Goal: Task Accomplishment & Management: Use online tool/utility

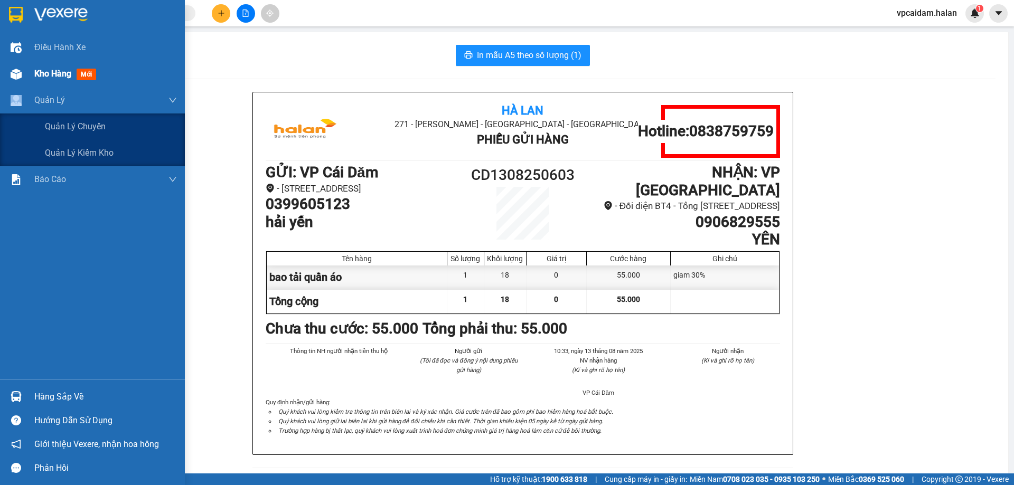
drag, startPoint x: 27, startPoint y: 101, endPoint x: 34, endPoint y: 83, distance: 19.2
click at [32, 92] on div "Quản Lý" at bounding box center [92, 100] width 185 height 26
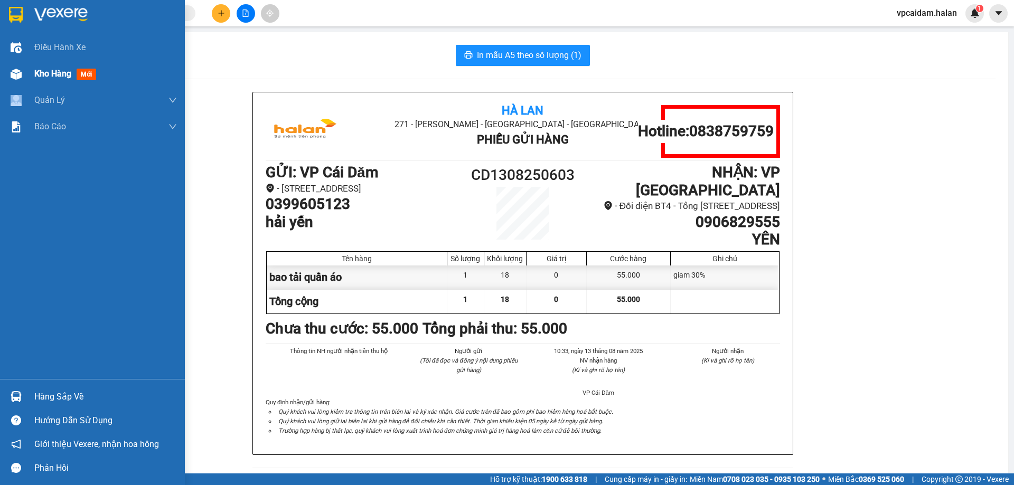
click at [39, 72] on span "Kho hàng" at bounding box center [52, 74] width 37 height 10
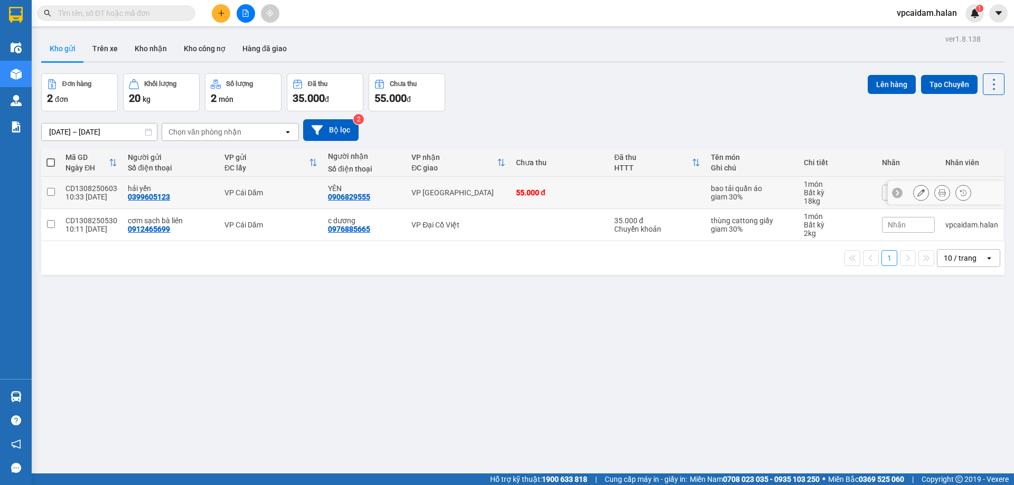
click at [51, 195] on input "checkbox" at bounding box center [51, 192] width 8 height 8
checkbox input "true"
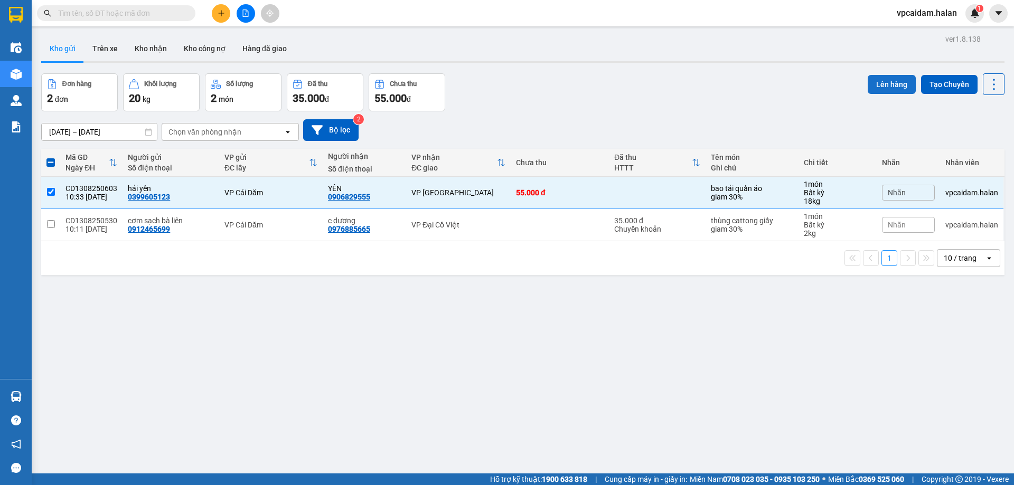
click at [882, 80] on button "Lên hàng" at bounding box center [892, 84] width 48 height 19
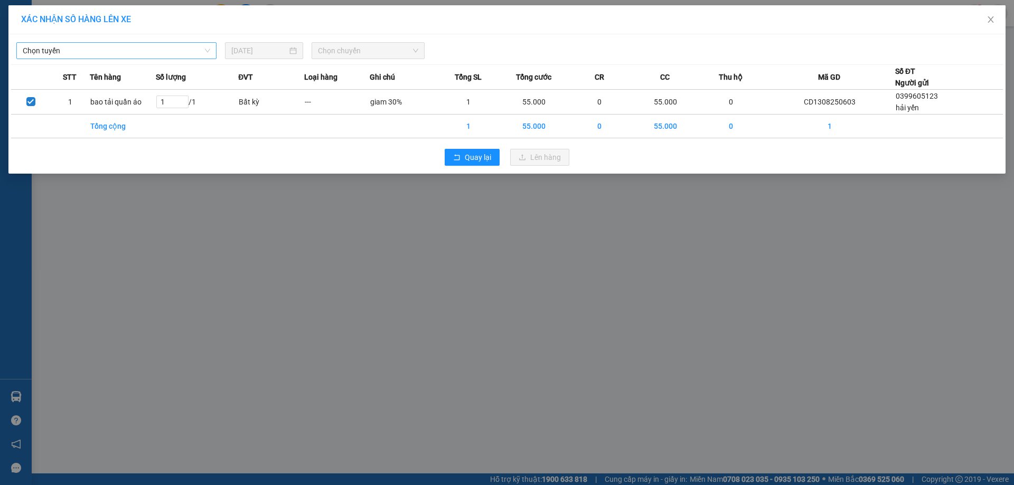
click at [161, 50] on span "Chọn tuyến" at bounding box center [117, 51] width 188 height 16
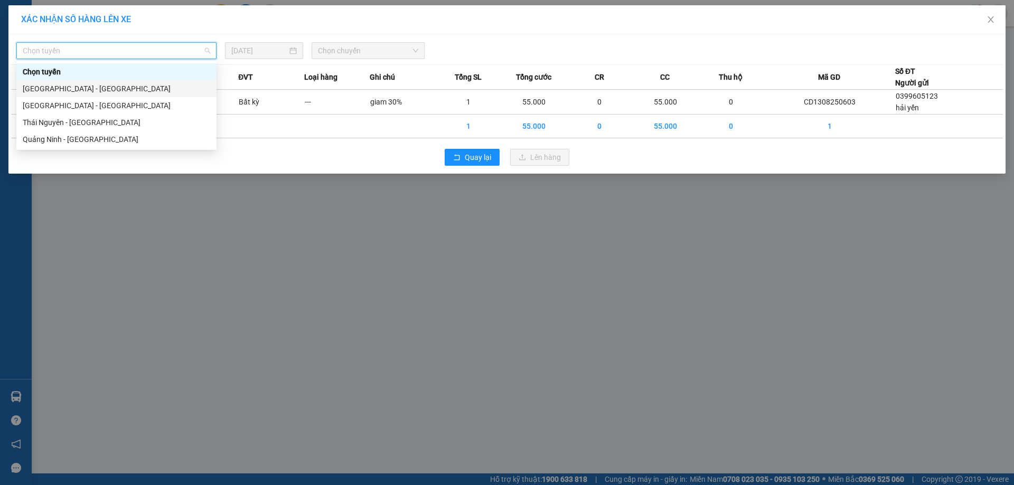
drag, startPoint x: 87, startPoint y: 142, endPoint x: 93, endPoint y: 95, distance: 47.4
click at [93, 95] on div "Chọn tuyến [GEOGRAPHIC_DATA] - [GEOGRAPHIC_DATA] [GEOGRAPHIC_DATA] - [GEOGRAPHI…" at bounding box center [116, 105] width 200 height 85
click at [91, 104] on div "[GEOGRAPHIC_DATA] - [GEOGRAPHIC_DATA]" at bounding box center [117, 106] width 188 height 12
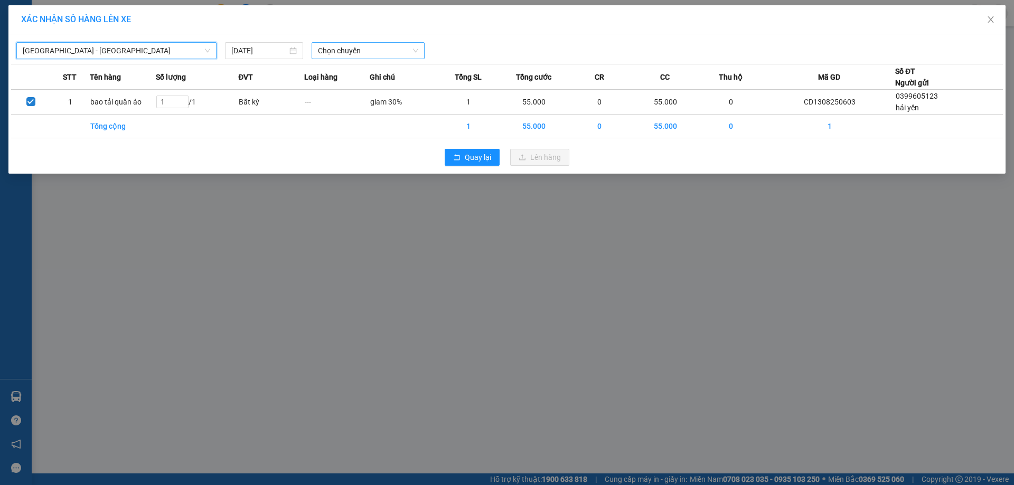
click at [350, 46] on span "Chọn chuyến" at bounding box center [368, 51] width 100 height 16
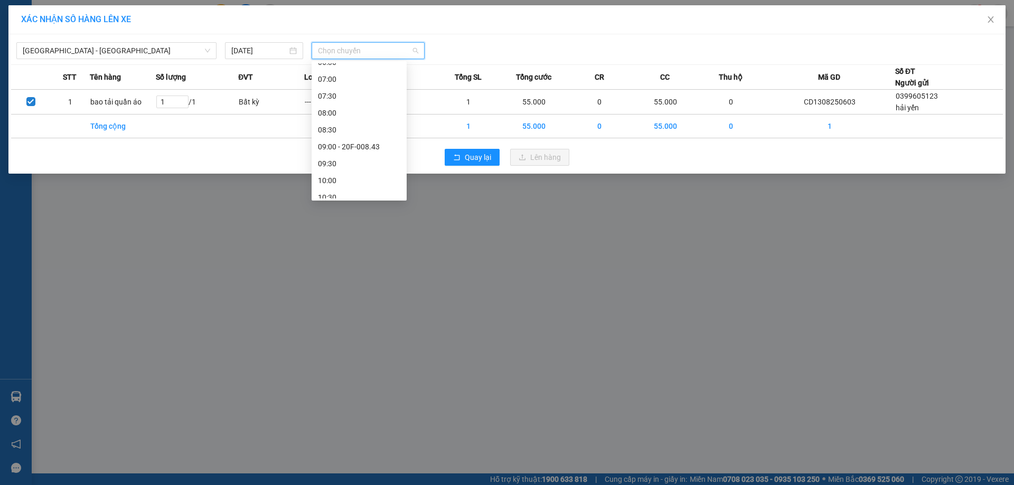
scroll to position [158, 0]
click at [334, 170] on div "11:00" at bounding box center [359, 167] width 82 height 12
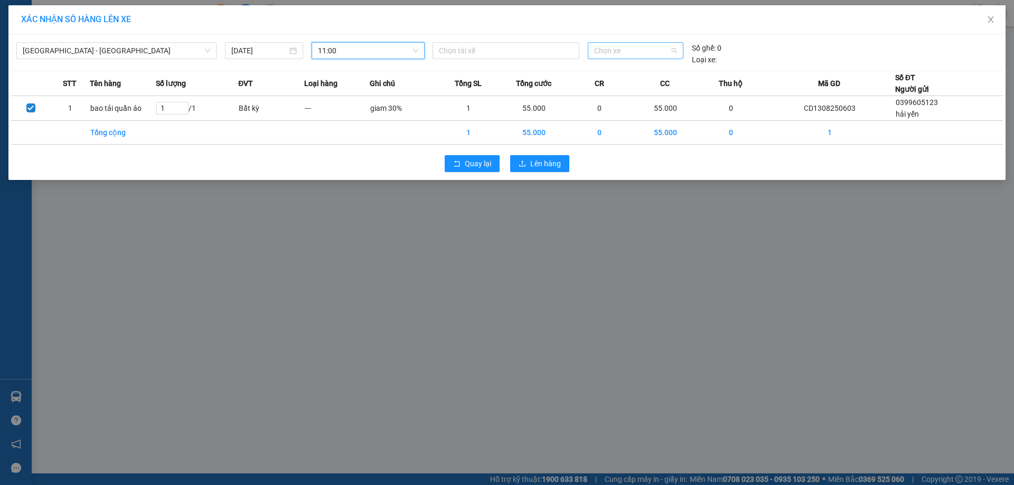
click at [644, 51] on span "Chọn xe" at bounding box center [635, 51] width 82 height 16
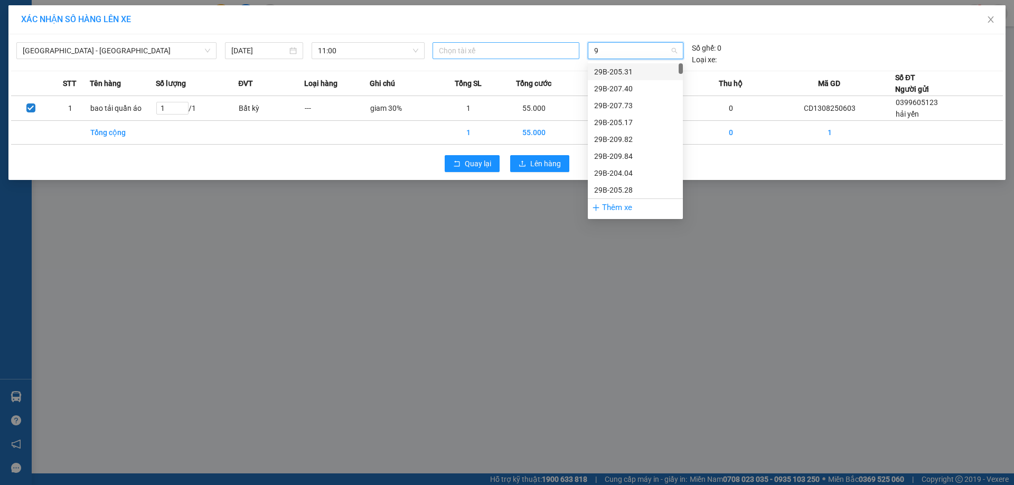
type input "9"
type input "990"
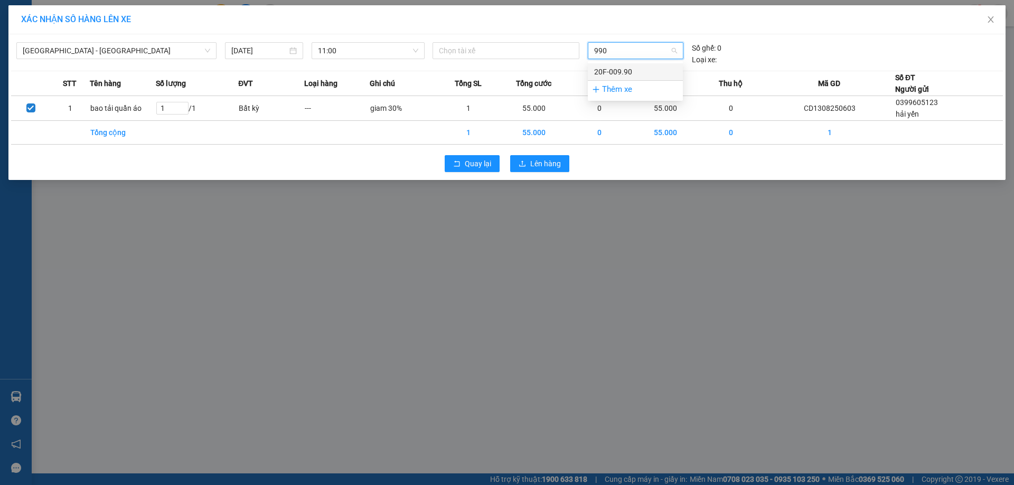
click at [610, 74] on div "20F-009.90" at bounding box center [635, 72] width 82 height 12
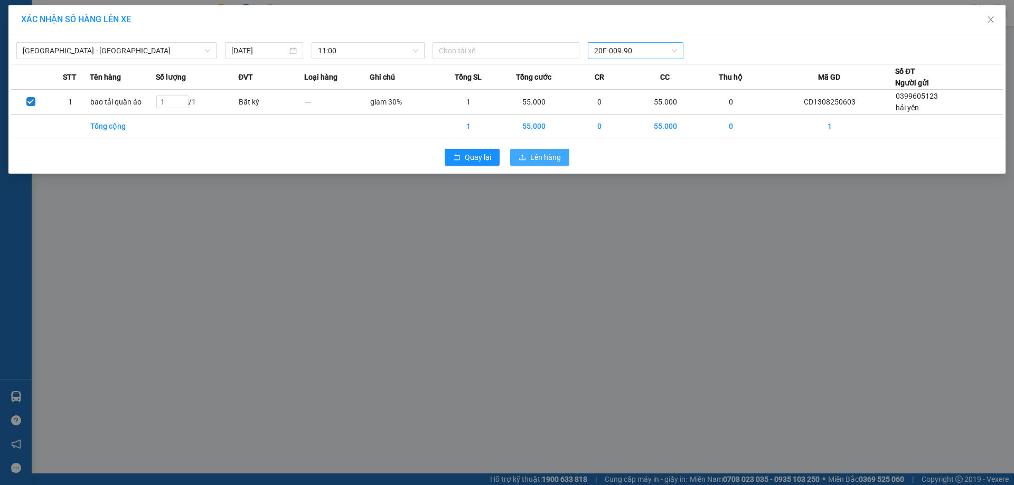
click at [538, 163] on button "Lên hàng" at bounding box center [539, 157] width 59 height 17
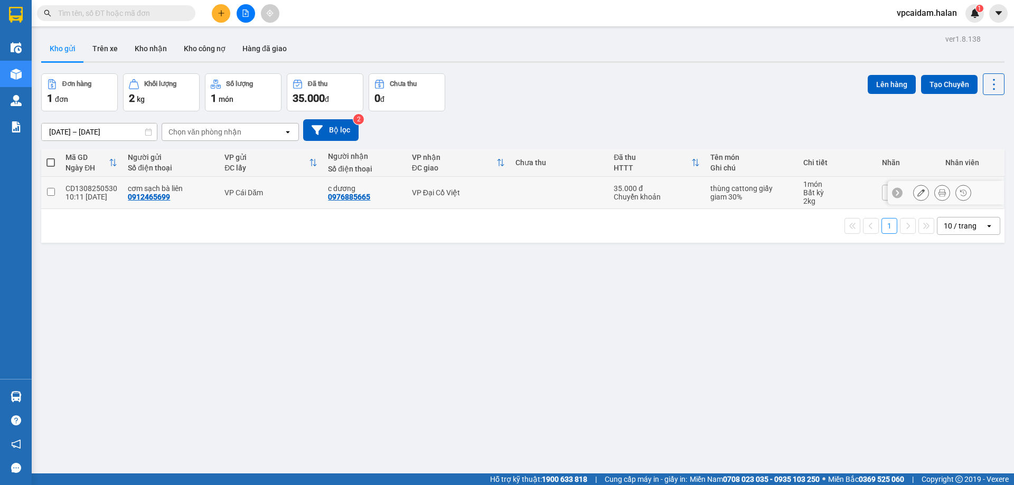
click at [49, 191] on input "checkbox" at bounding box center [51, 192] width 8 height 8
checkbox input "true"
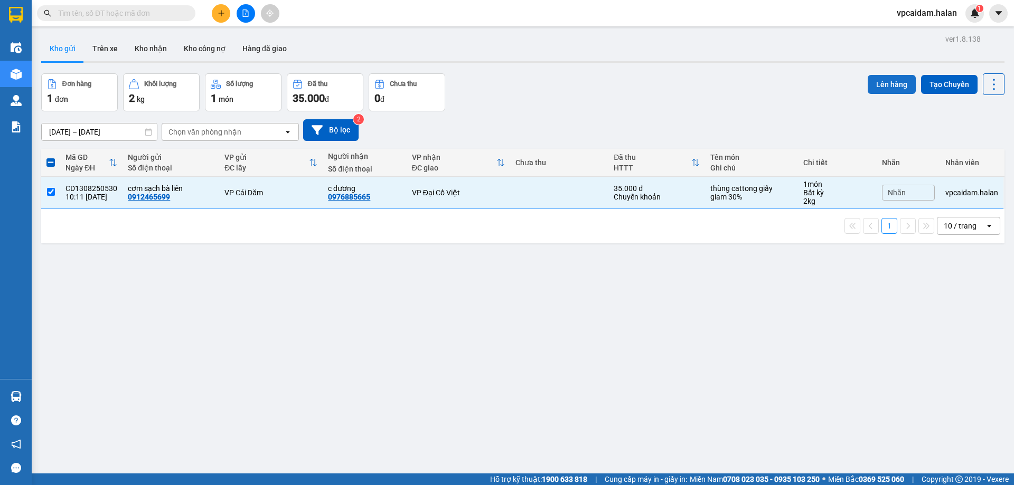
click at [891, 75] on button "Lên hàng" at bounding box center [892, 84] width 48 height 19
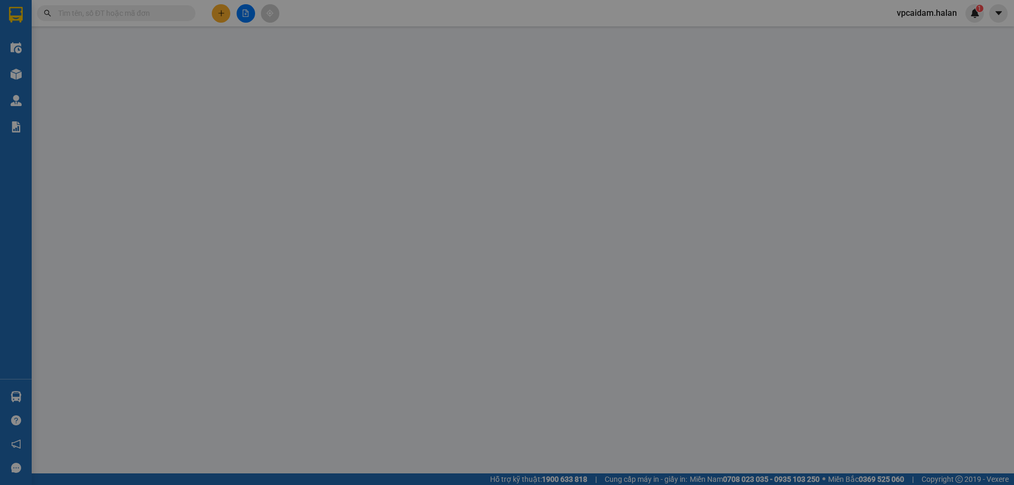
click at [891, 79] on div "Mã GD" at bounding box center [829, 77] width 131 height 12
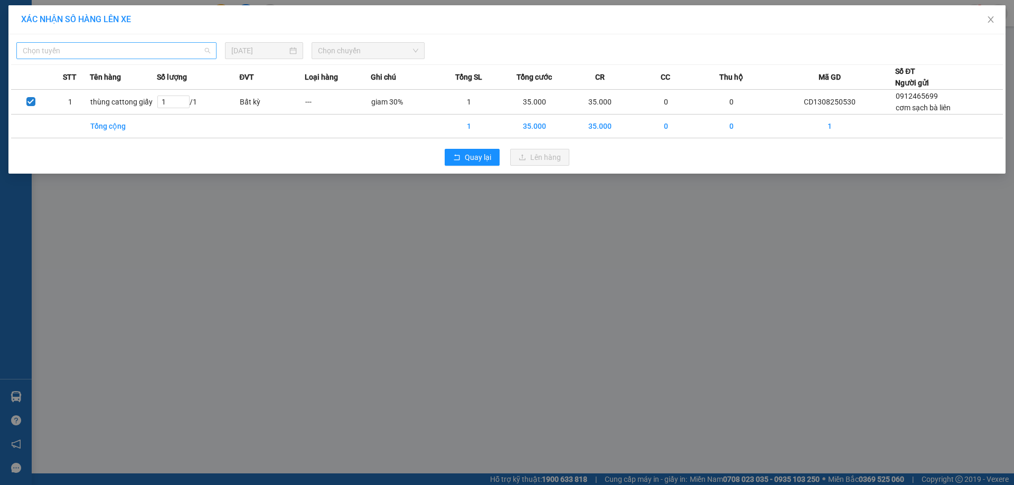
click at [193, 56] on span "Chọn tuyến" at bounding box center [117, 51] width 188 height 16
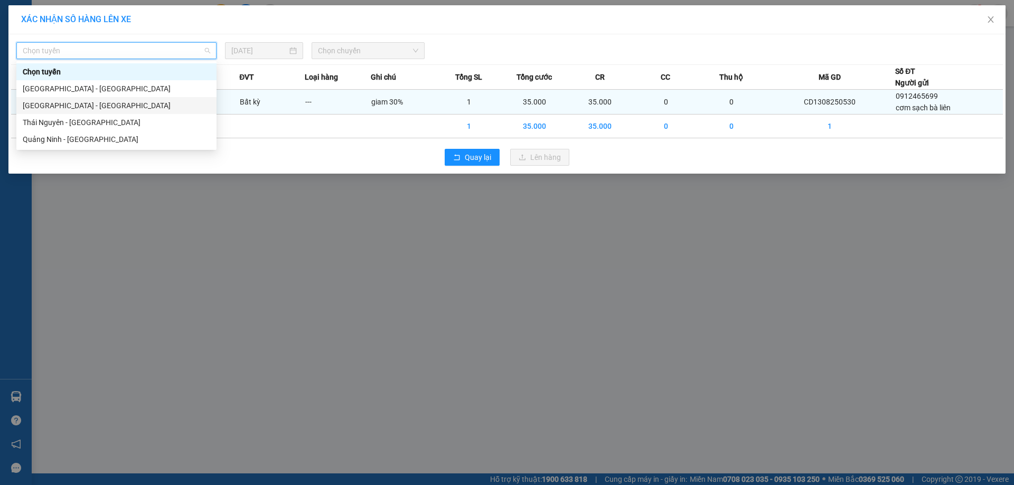
drag, startPoint x: 61, startPoint y: 106, endPoint x: 143, endPoint y: 99, distance: 82.7
click at [61, 106] on div "[GEOGRAPHIC_DATA] - [GEOGRAPHIC_DATA]" at bounding box center [117, 106] width 188 height 12
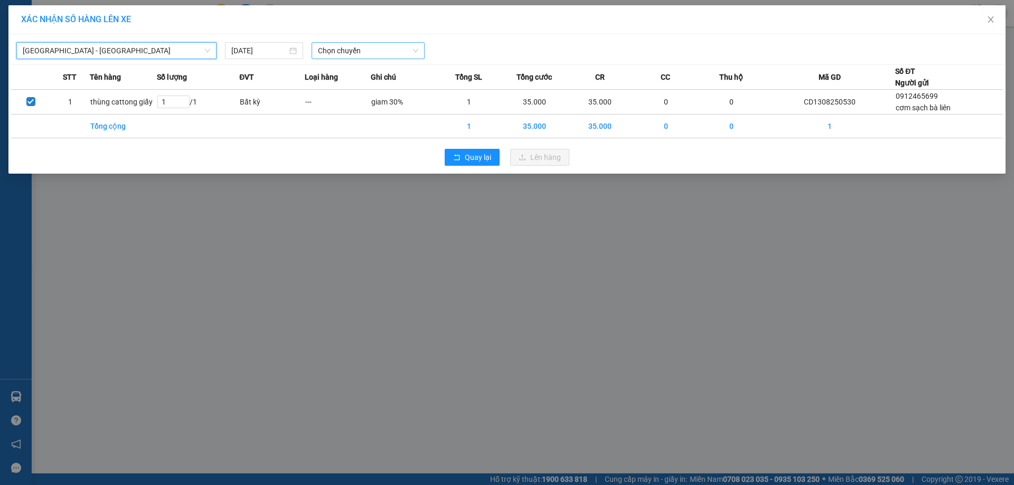
click at [355, 52] on span "Chọn chuyến" at bounding box center [368, 51] width 100 height 16
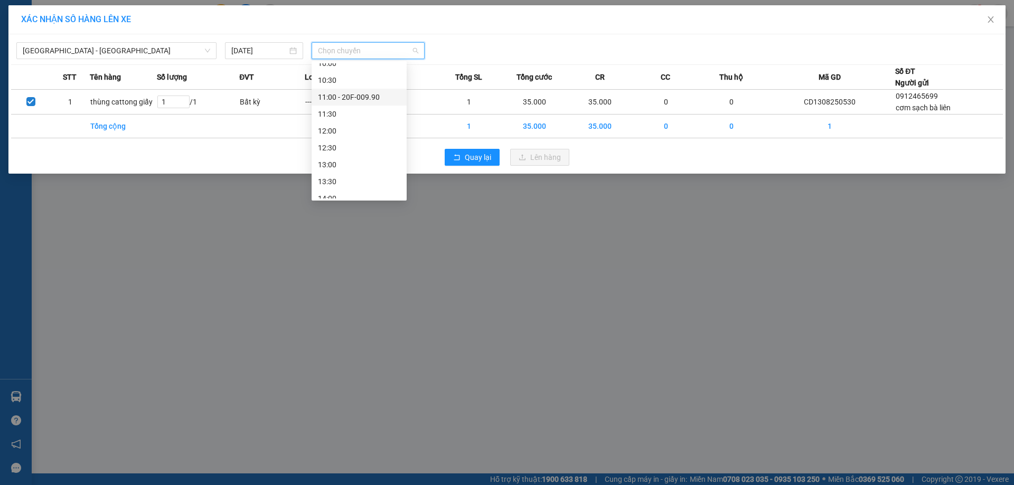
scroll to position [211, 0]
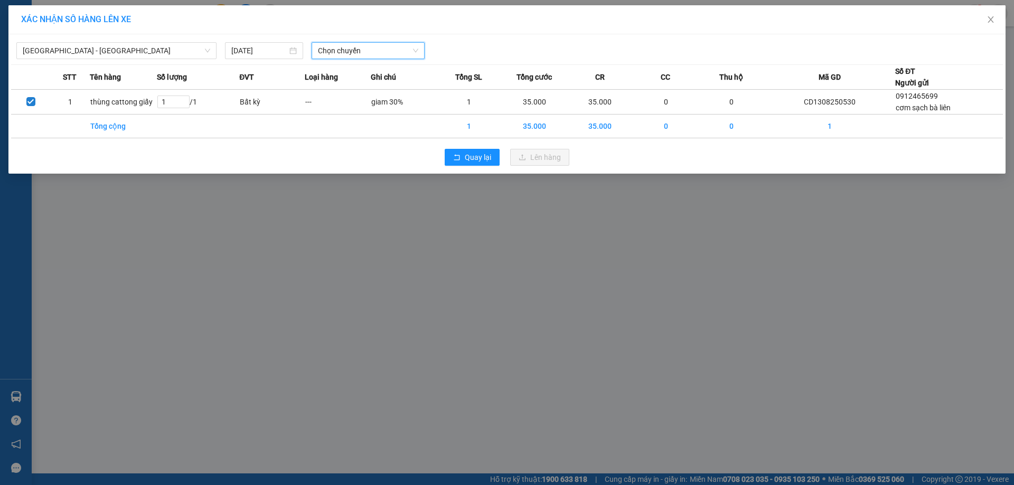
click at [405, 54] on span "Chọn chuyến" at bounding box center [368, 51] width 100 height 16
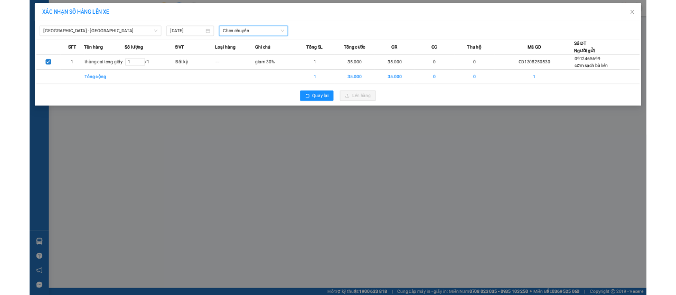
scroll to position [0, 0]
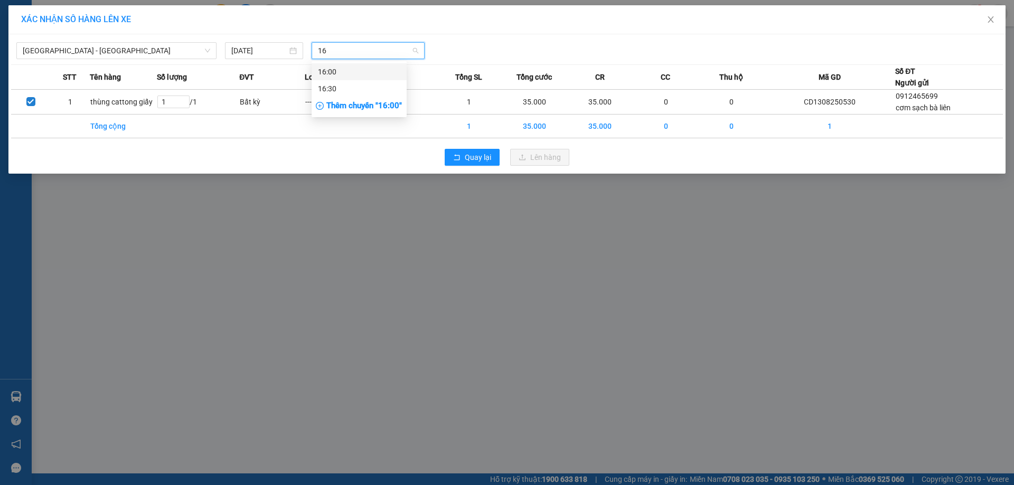
type input "1"
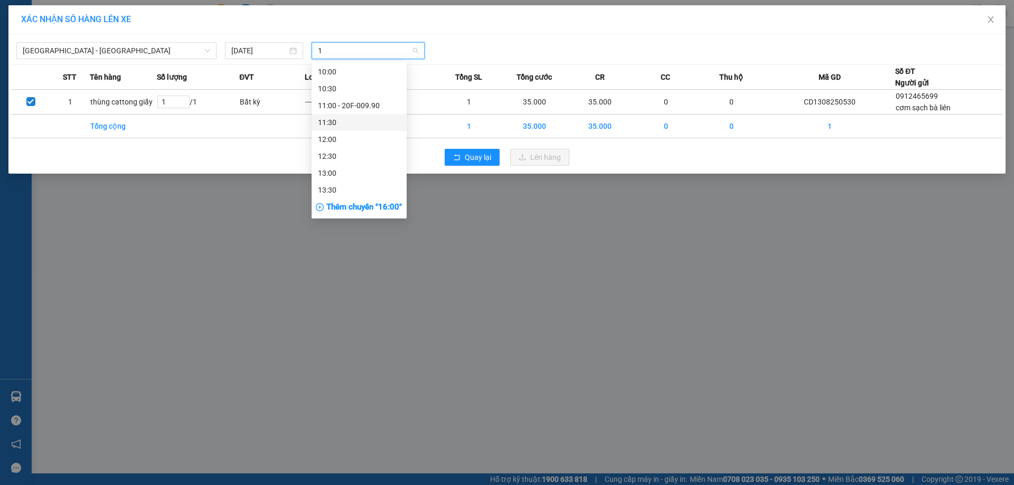
click at [352, 125] on div "11:30" at bounding box center [359, 123] width 82 height 12
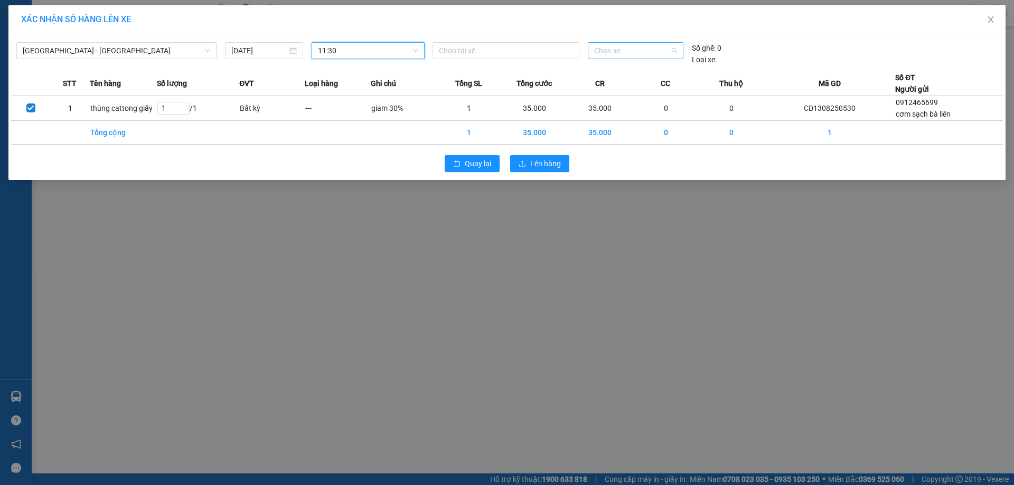
click at [614, 48] on span "Chọn xe" at bounding box center [635, 51] width 82 height 16
type input "1604"
click at [627, 72] on div "20H-016.04" at bounding box center [635, 72] width 82 height 12
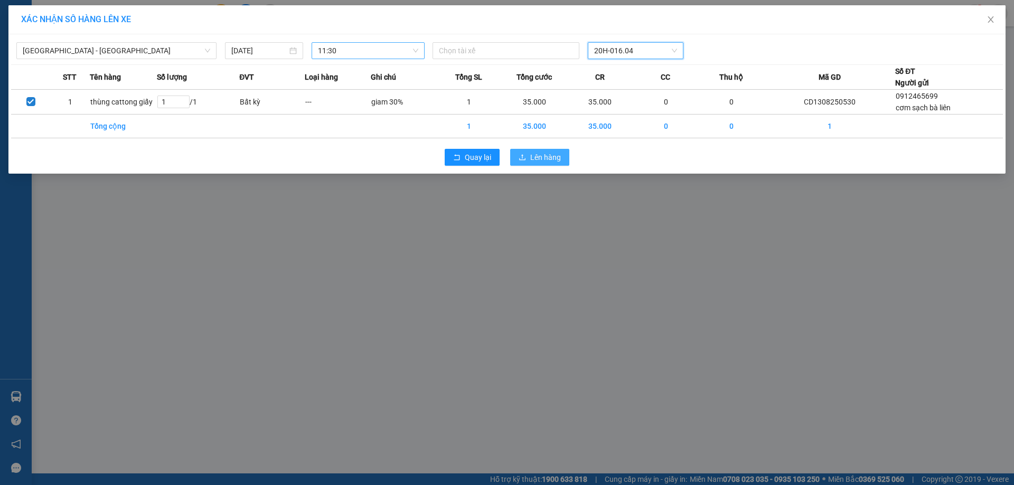
click at [531, 161] on span "Lên hàng" at bounding box center [545, 158] width 31 height 12
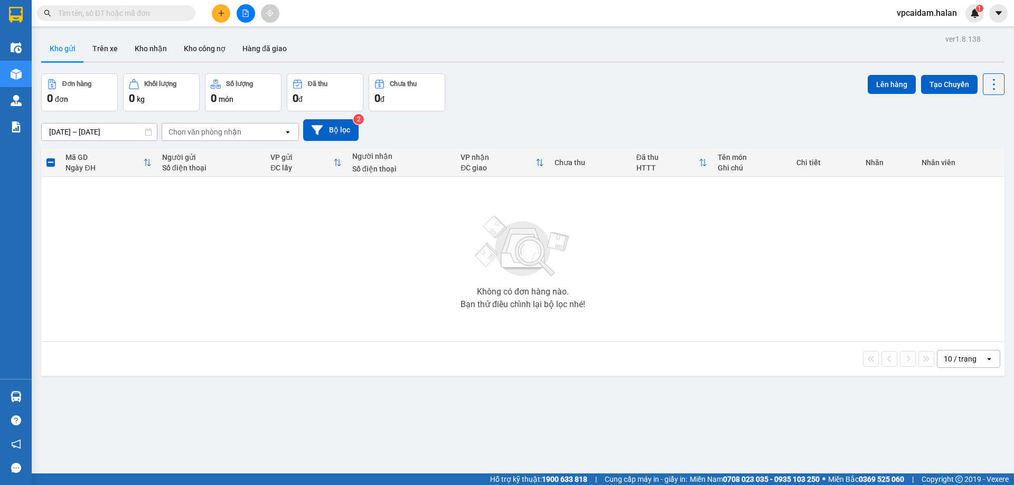
click at [940, 208] on div "Không có đơn hàng nào. Bạn thử điều chỉnh lại bộ lọc nhé!" at bounding box center [522, 259] width 953 height 158
